Goal: Find specific page/section

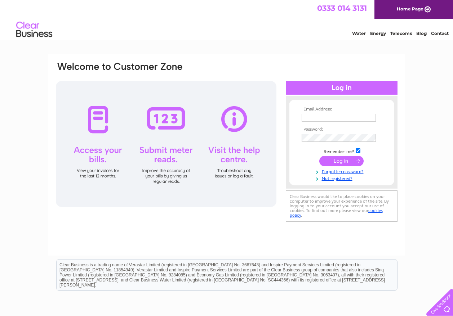
type input "[EMAIL_ADDRESS][DOMAIN_NAME]"
click at [331, 157] on input "submit" at bounding box center [341, 161] width 44 height 10
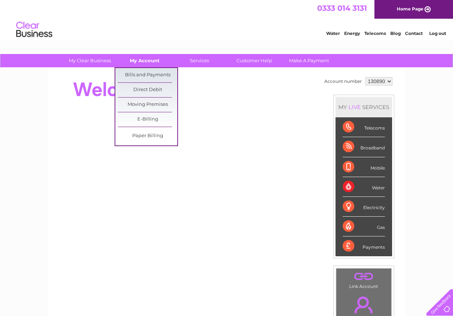
click at [136, 59] on link "My Account" at bounding box center [144, 60] width 59 height 13
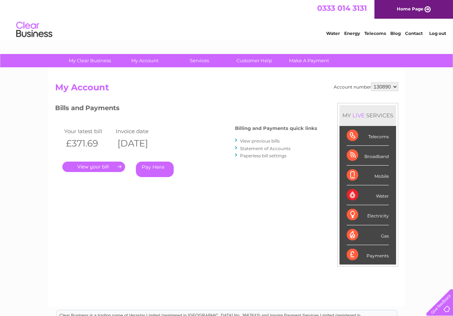
click at [107, 164] on link "." at bounding box center [93, 167] width 63 height 10
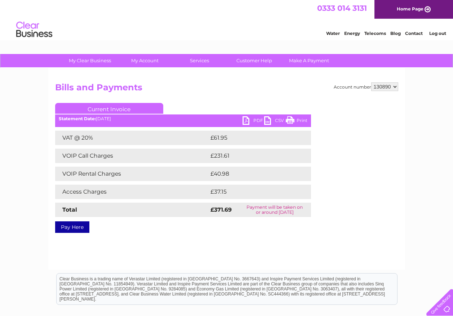
click at [248, 120] on link "PDF" at bounding box center [253, 121] width 22 height 10
